Goal: Task Accomplishment & Management: Manage account settings

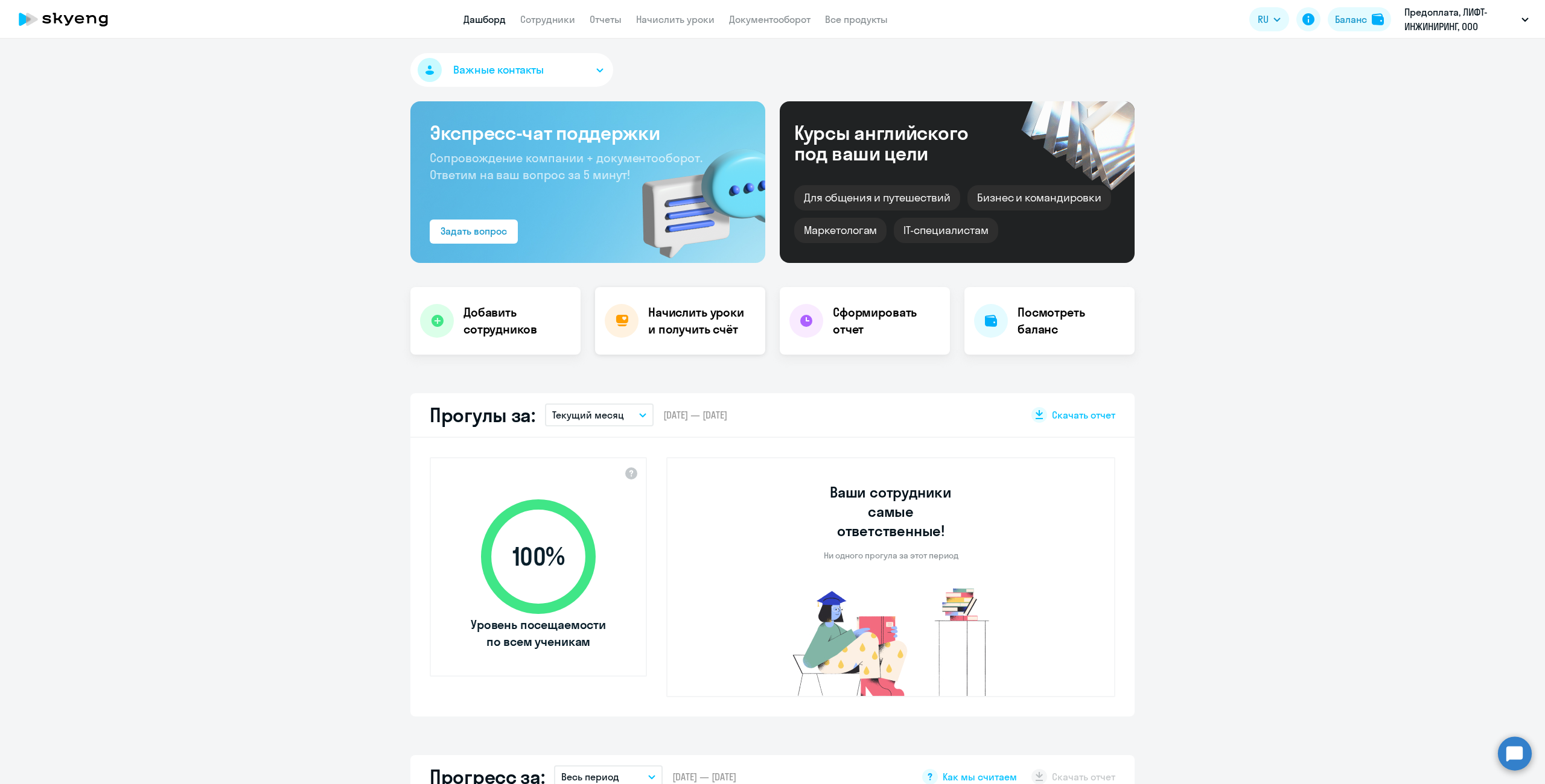
select select "30"
click at [680, 297] on div "Начислить уроки и получить счёт" at bounding box center [680, 320] width 171 height 68
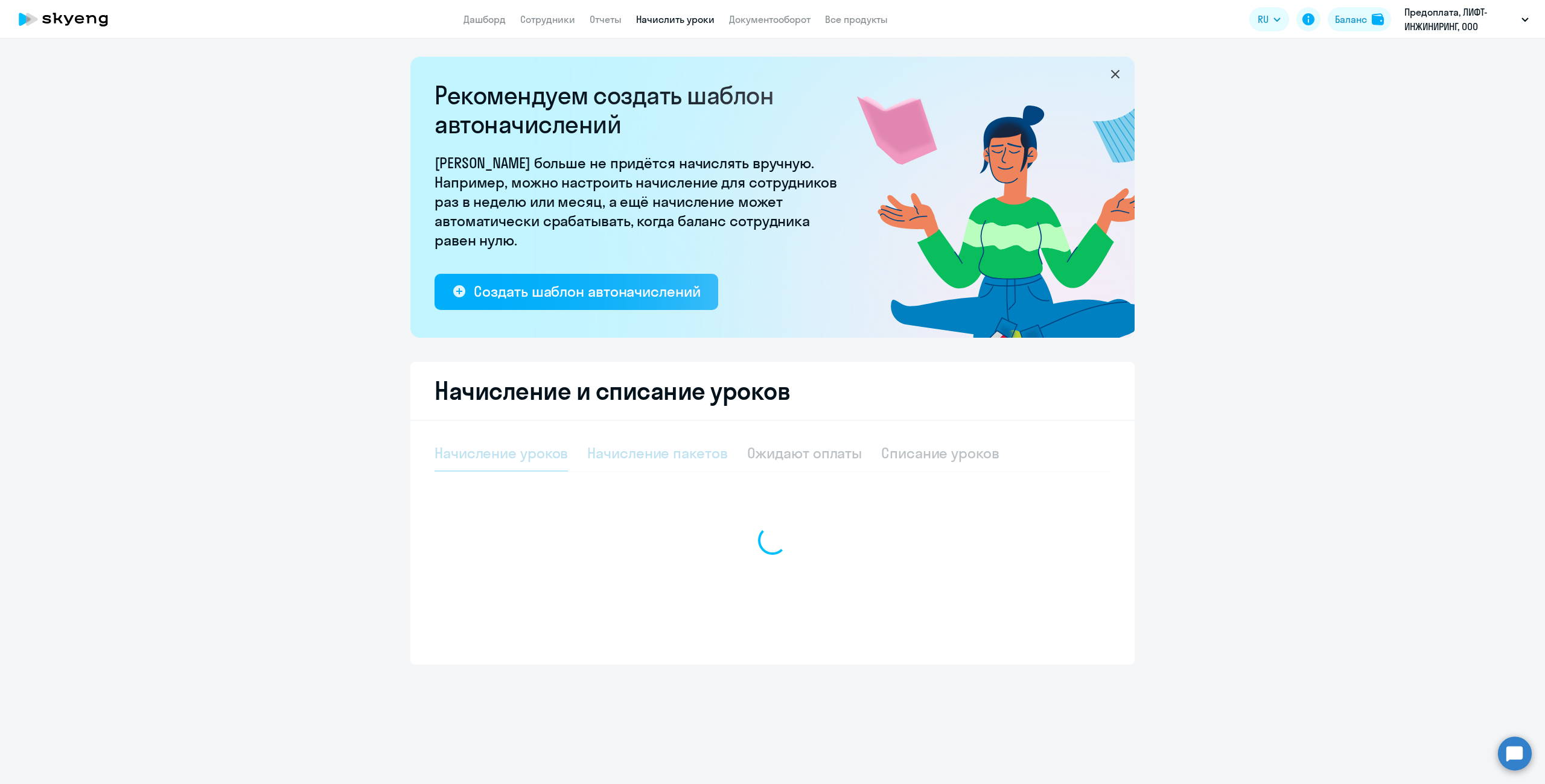
select select "10"
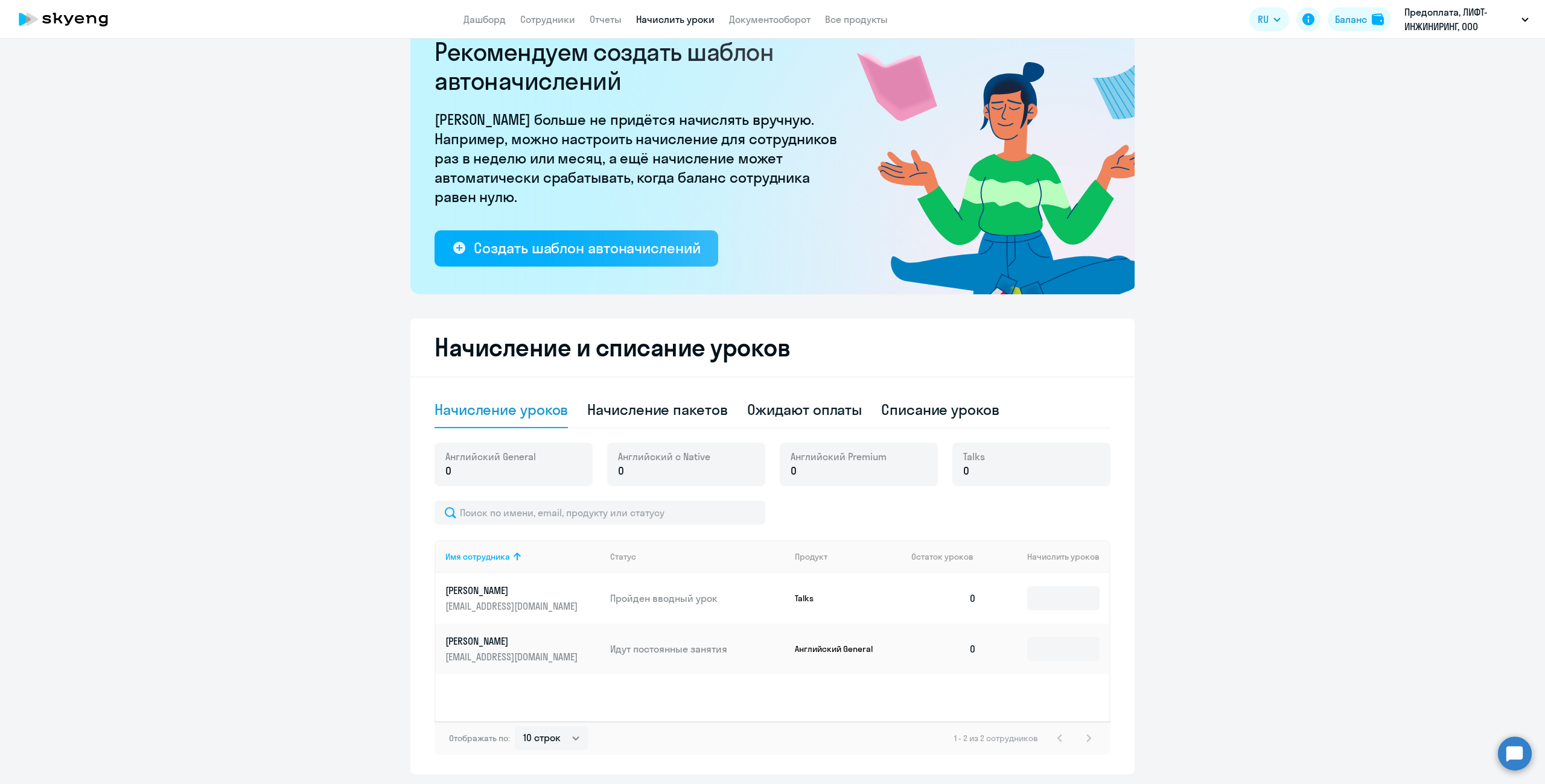
scroll to position [22, 0]
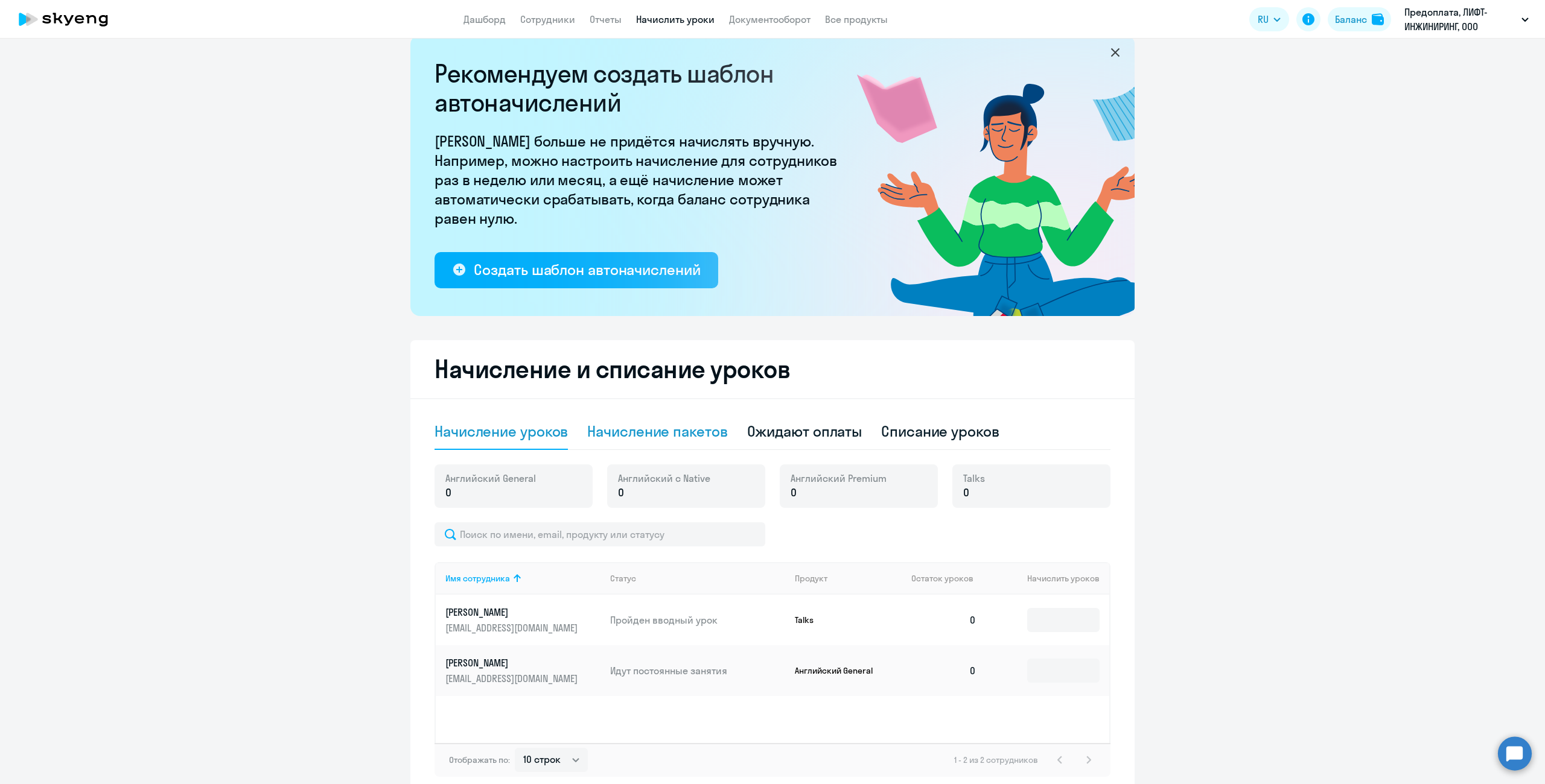
click at [600, 425] on div "Начисление пакетов" at bounding box center [657, 431] width 140 height 19
select select "10"
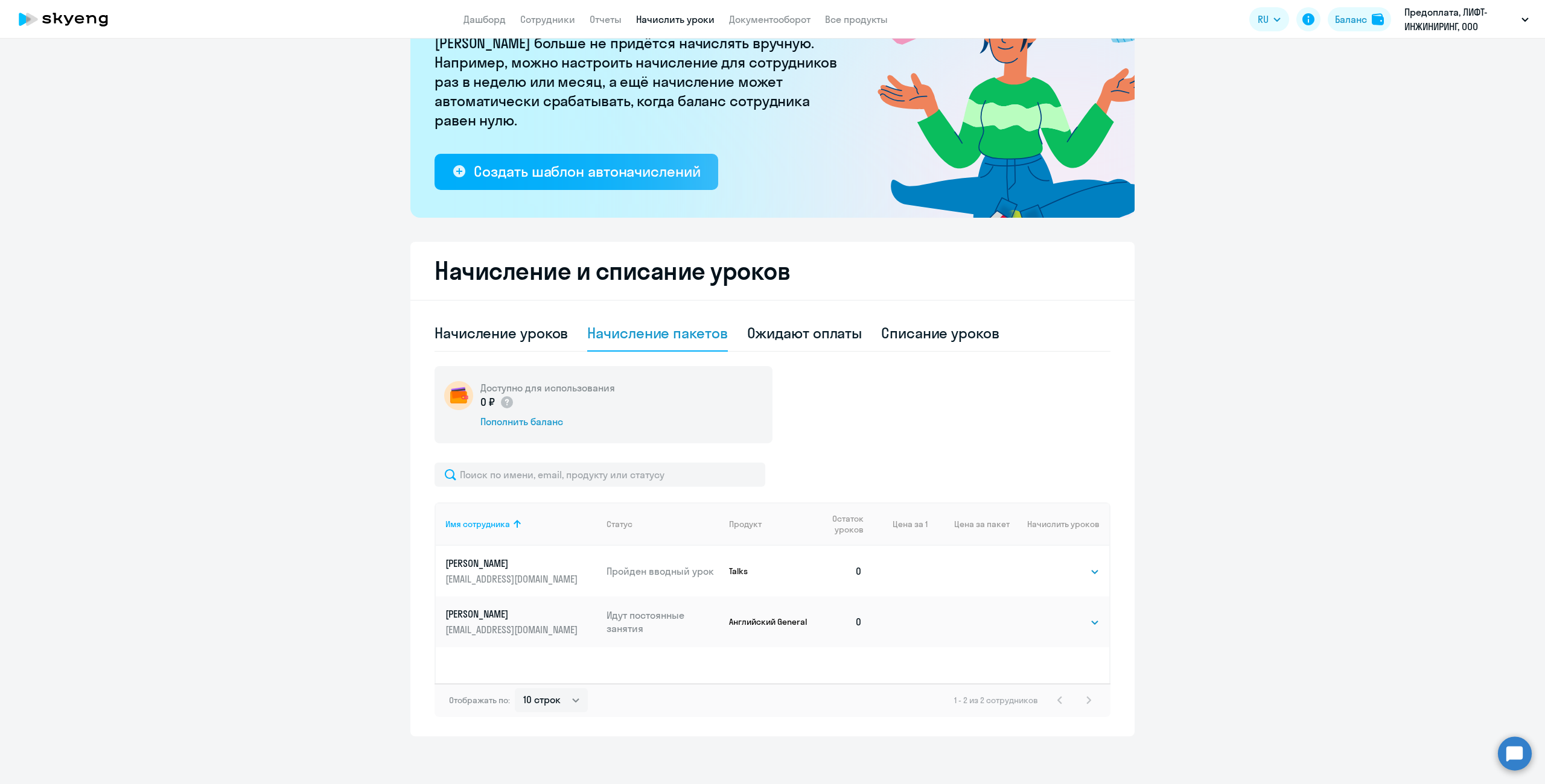
scroll to position [121, 0]
click at [813, 333] on div "Ожидают оплаты" at bounding box center [805, 332] width 116 height 19
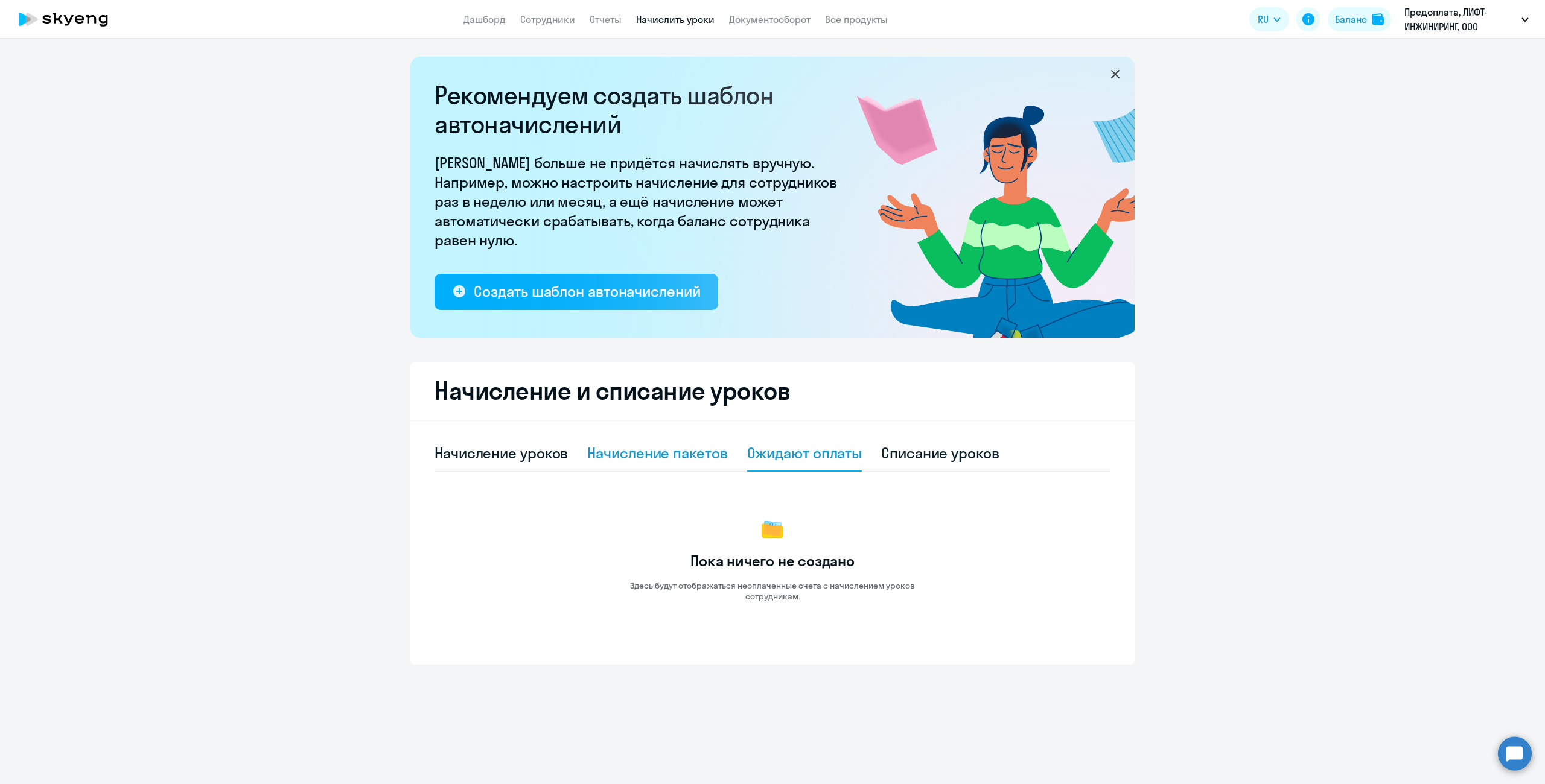
click at [657, 458] on div "Начисление пакетов" at bounding box center [657, 453] width 140 height 19
select select "10"
